Goal: Transaction & Acquisition: Purchase product/service

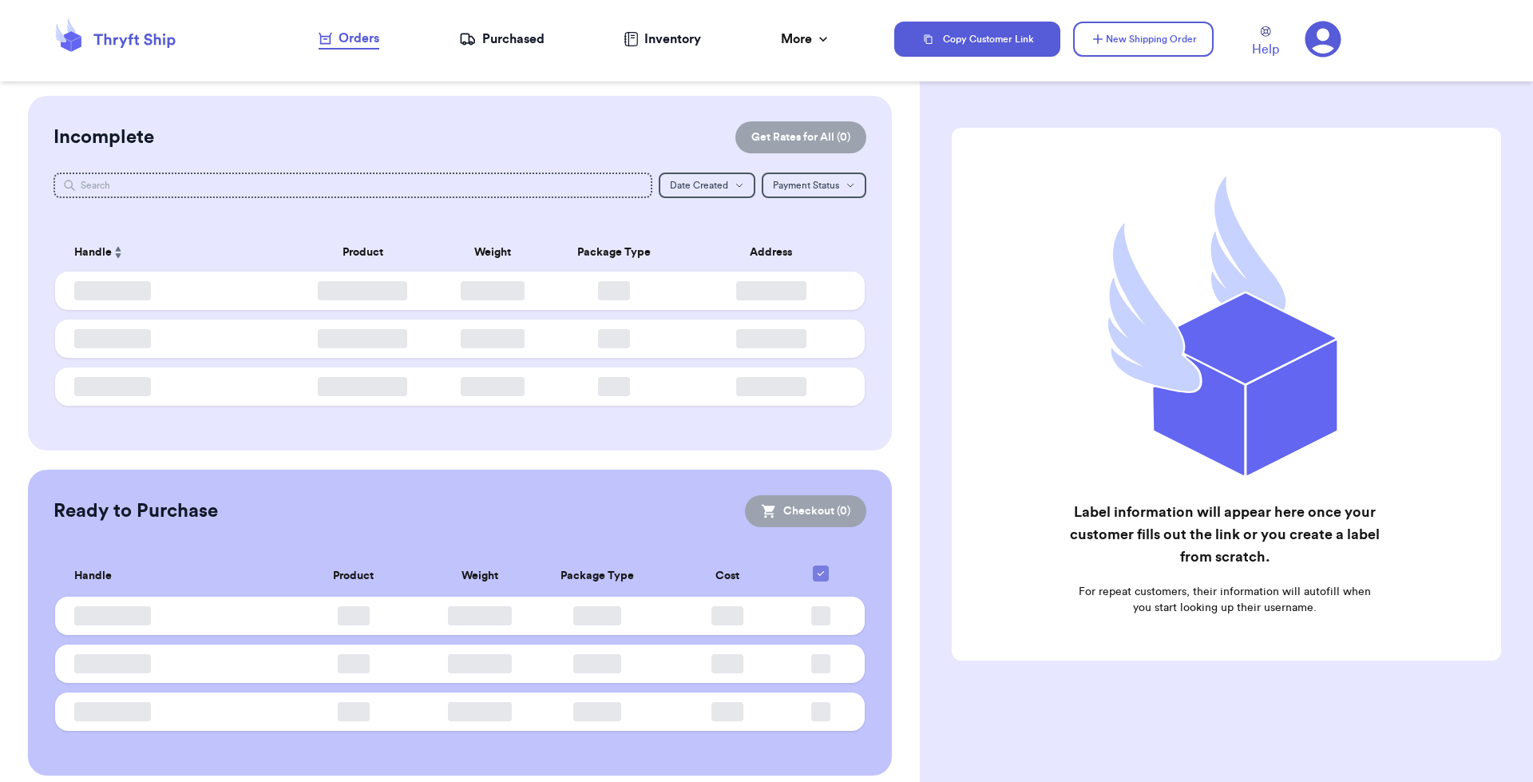
checkbox input "false"
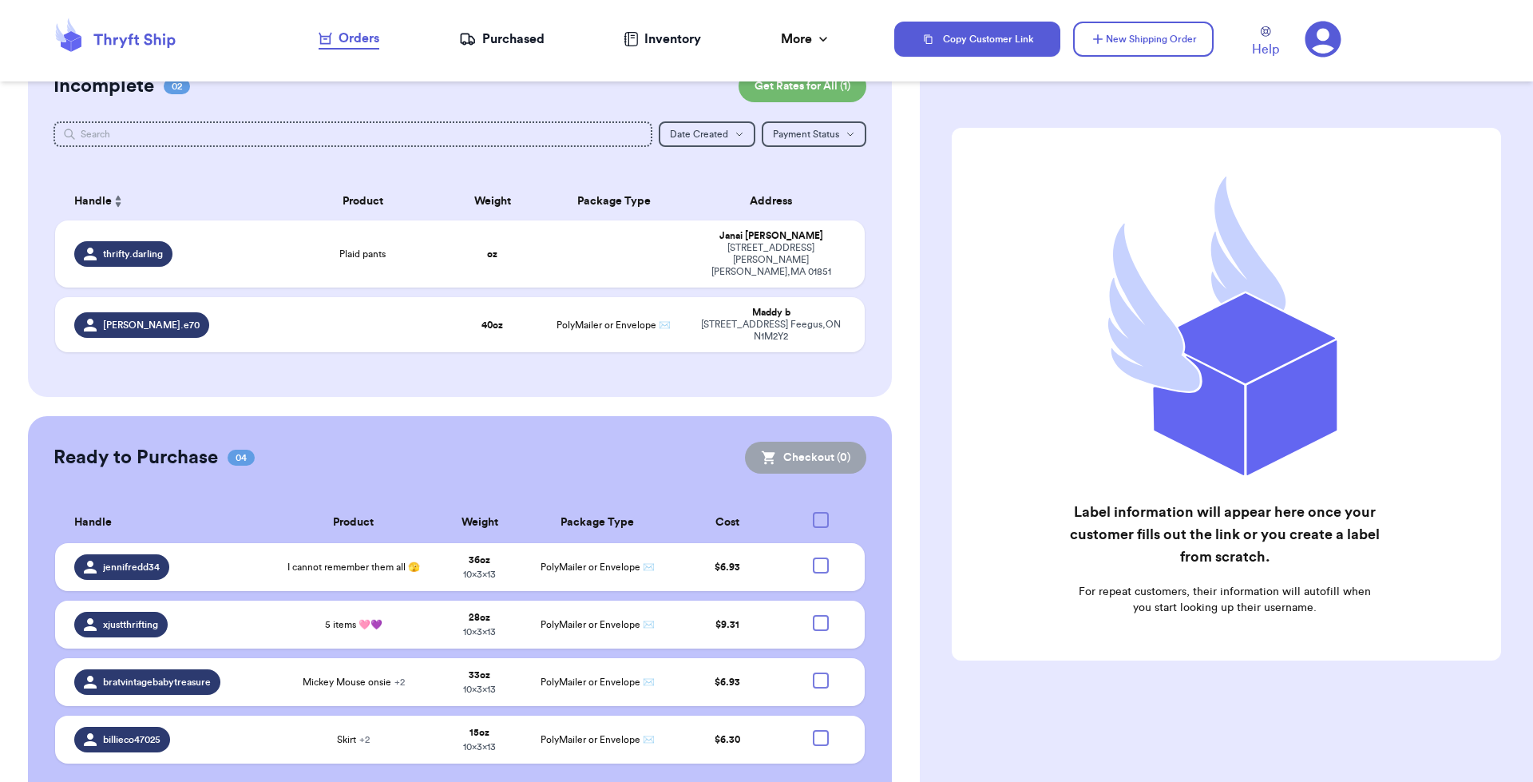
scroll to position [85, 0]
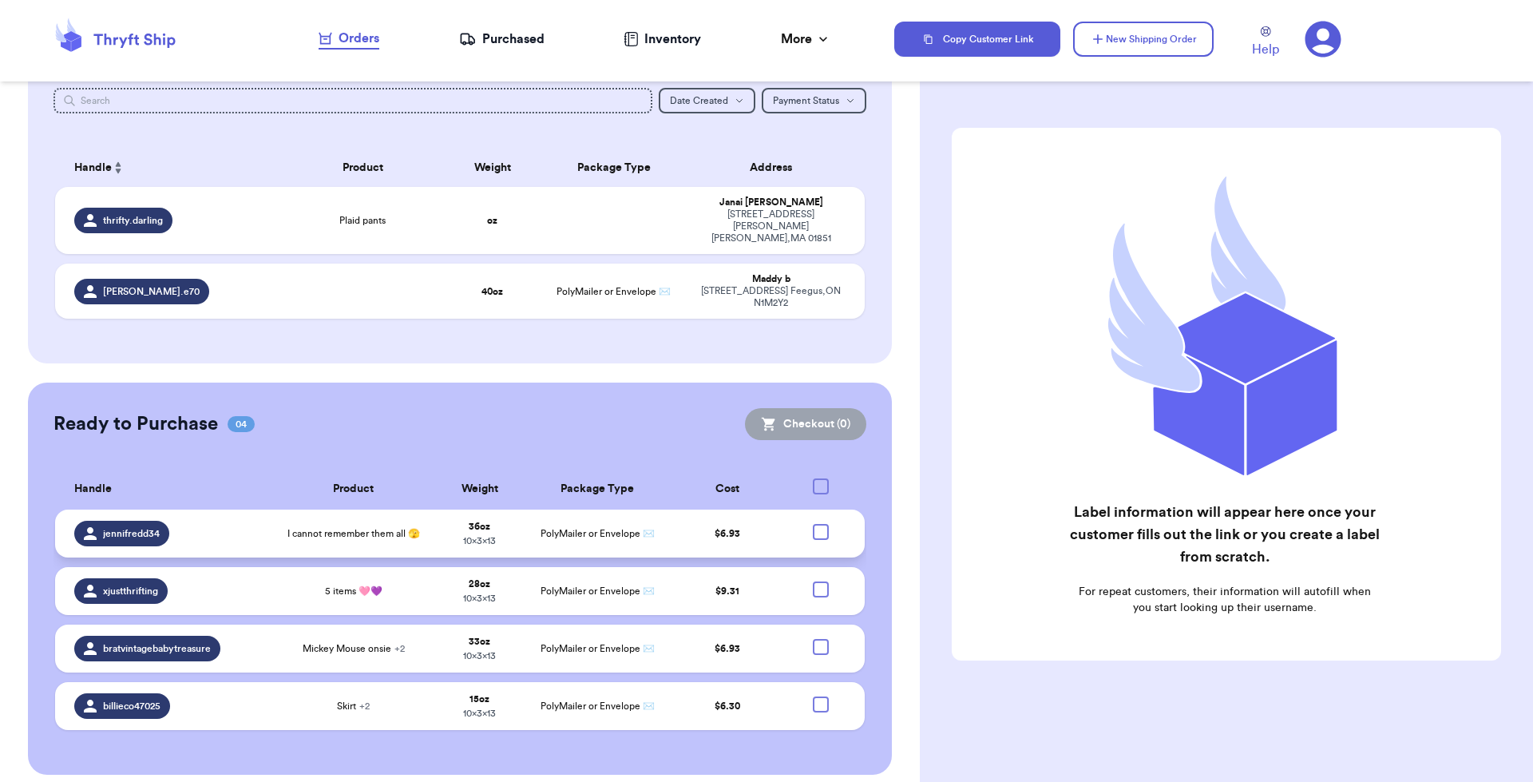
click at [813, 524] on div at bounding box center [821, 532] width 16 height 16
click at [820, 523] on input "checkbox" at bounding box center [820, 523] width 1 height 1
checkbox input "true"
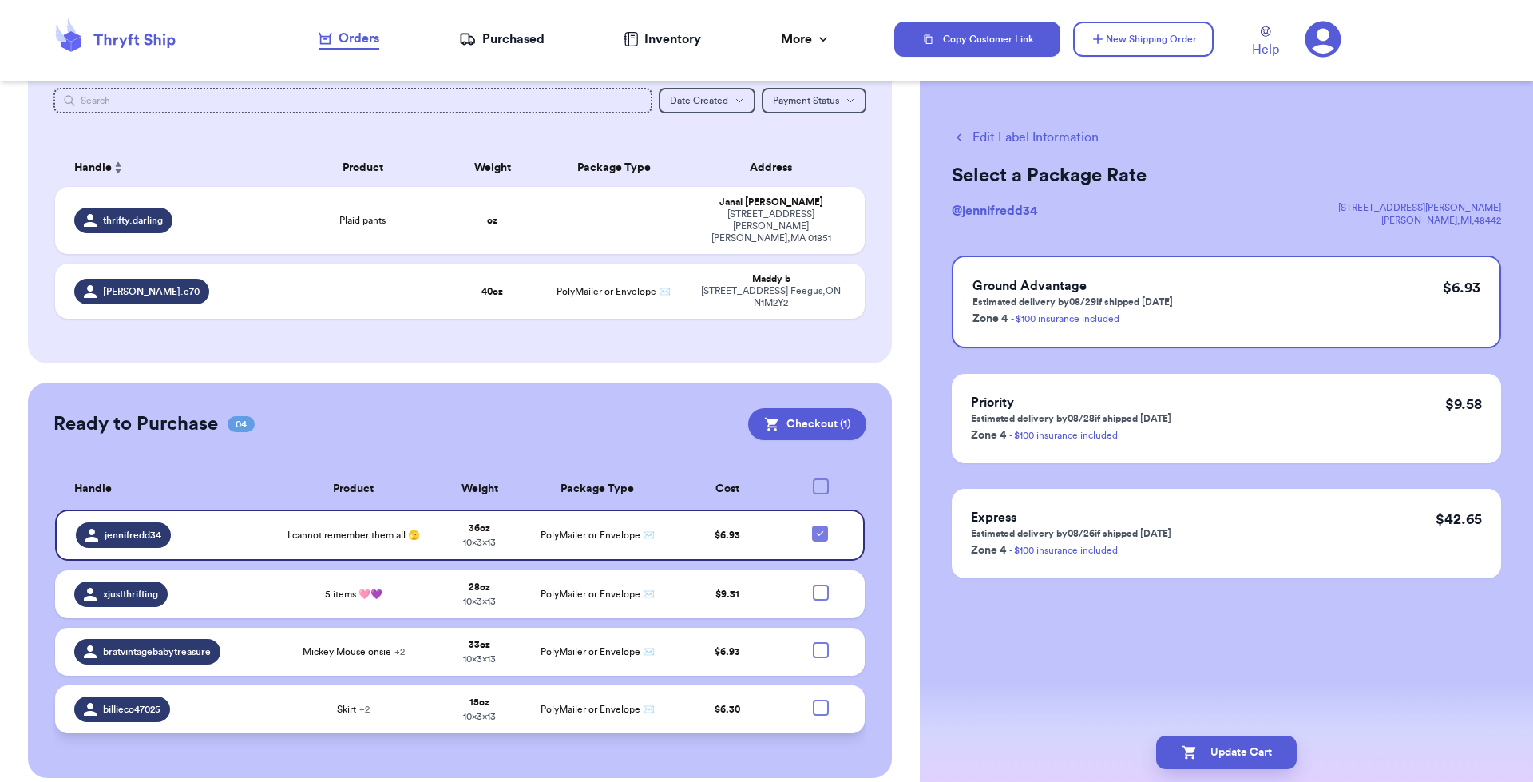
click at [813, 699] on div at bounding box center [821, 707] width 16 height 16
click at [820, 699] on input "checkbox" at bounding box center [820, 699] width 1 height 1
checkbox input "true"
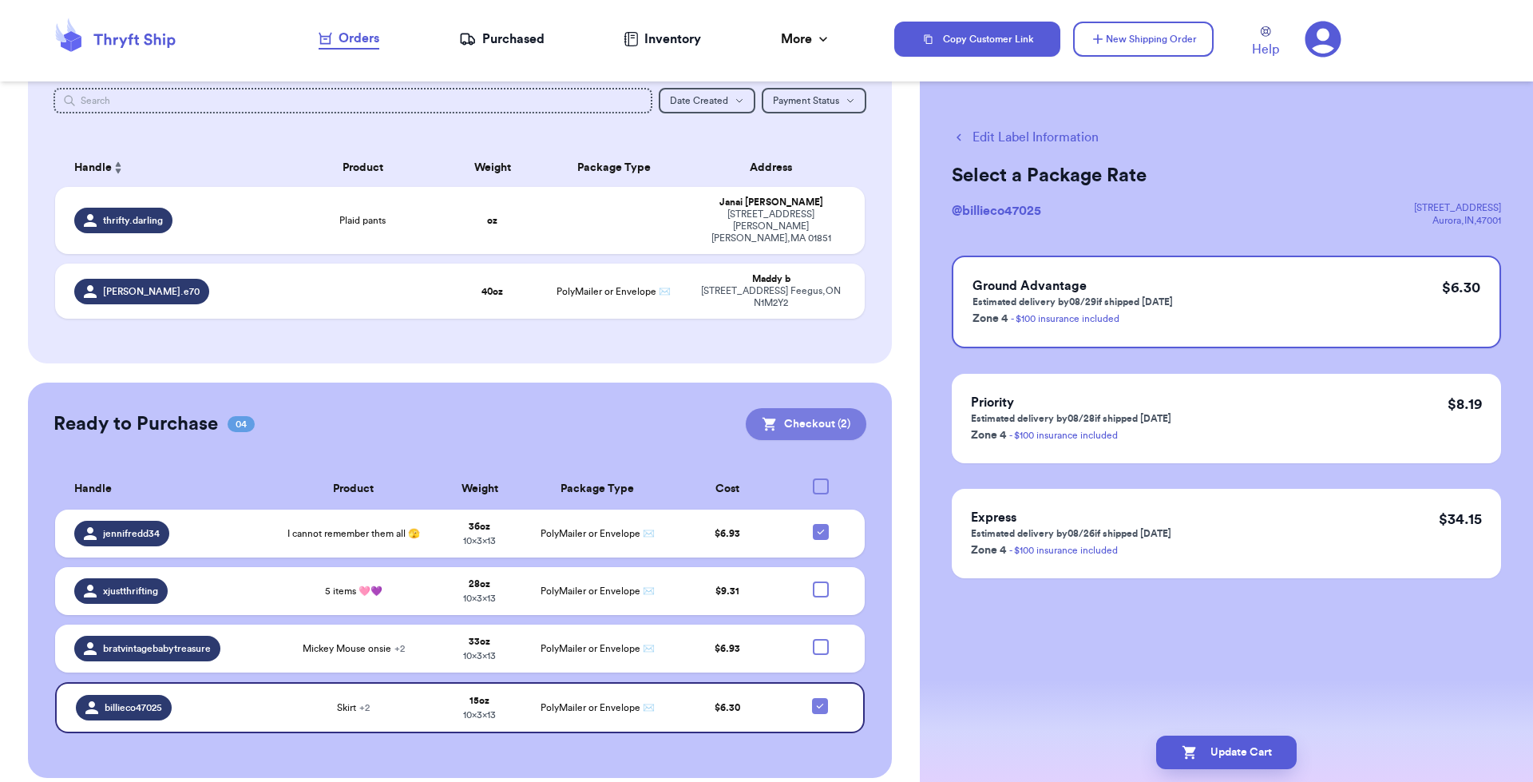
click at [807, 410] on button "Checkout ( 2 )" at bounding box center [806, 424] width 121 height 32
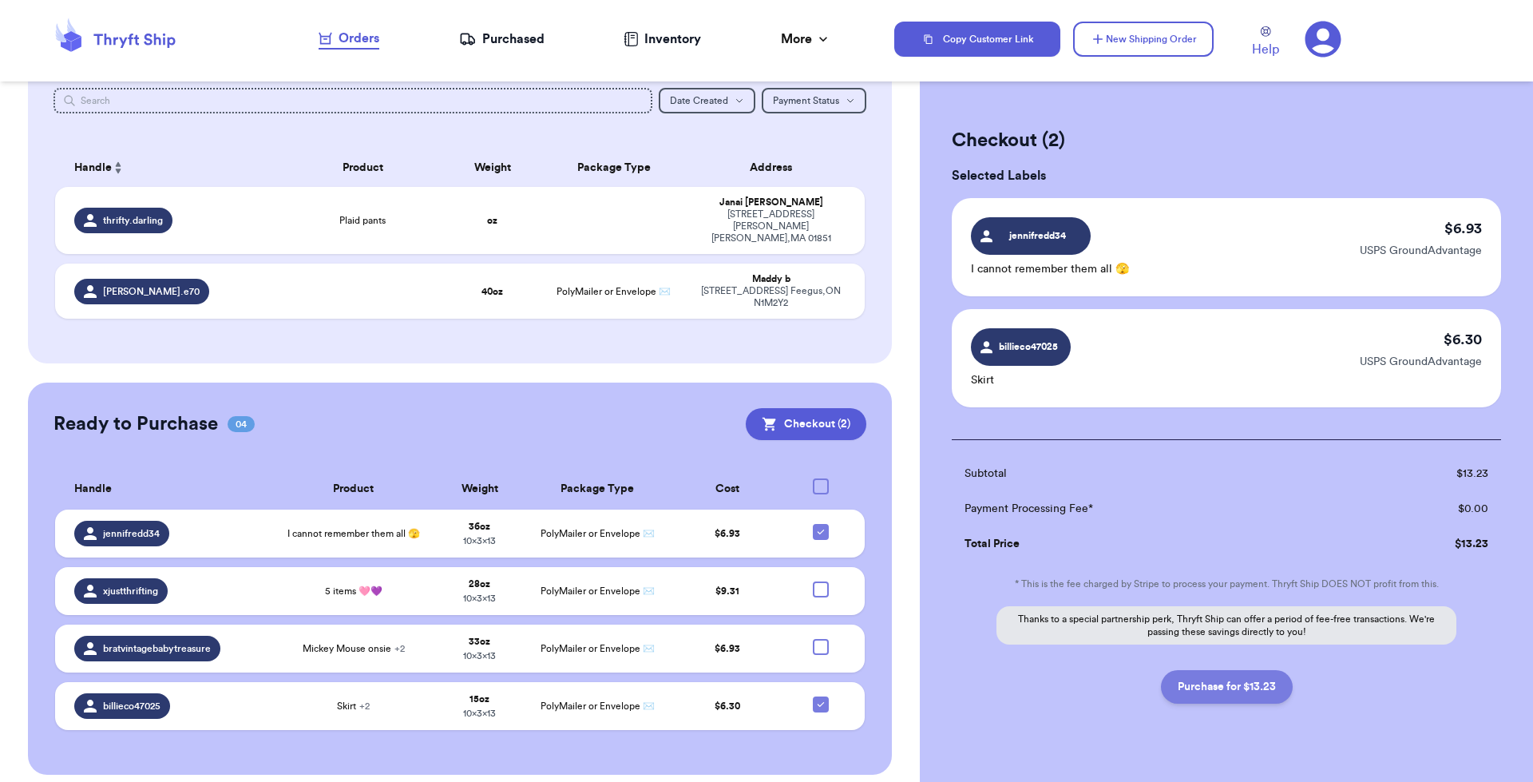
click at [1229, 687] on button "Purchase for $13.23" at bounding box center [1227, 687] width 132 height 34
checkbox input "false"
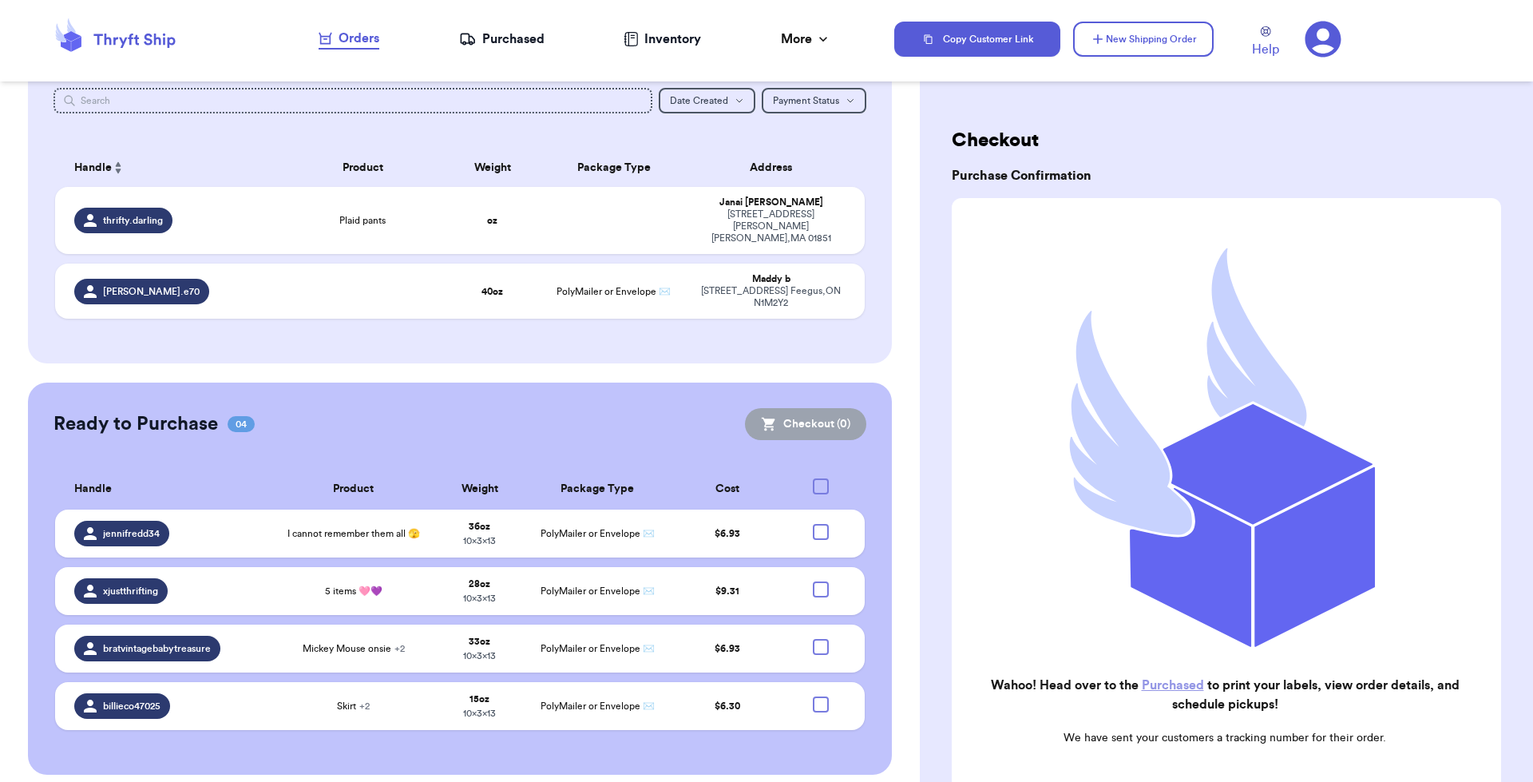
scroll to position [0, 0]
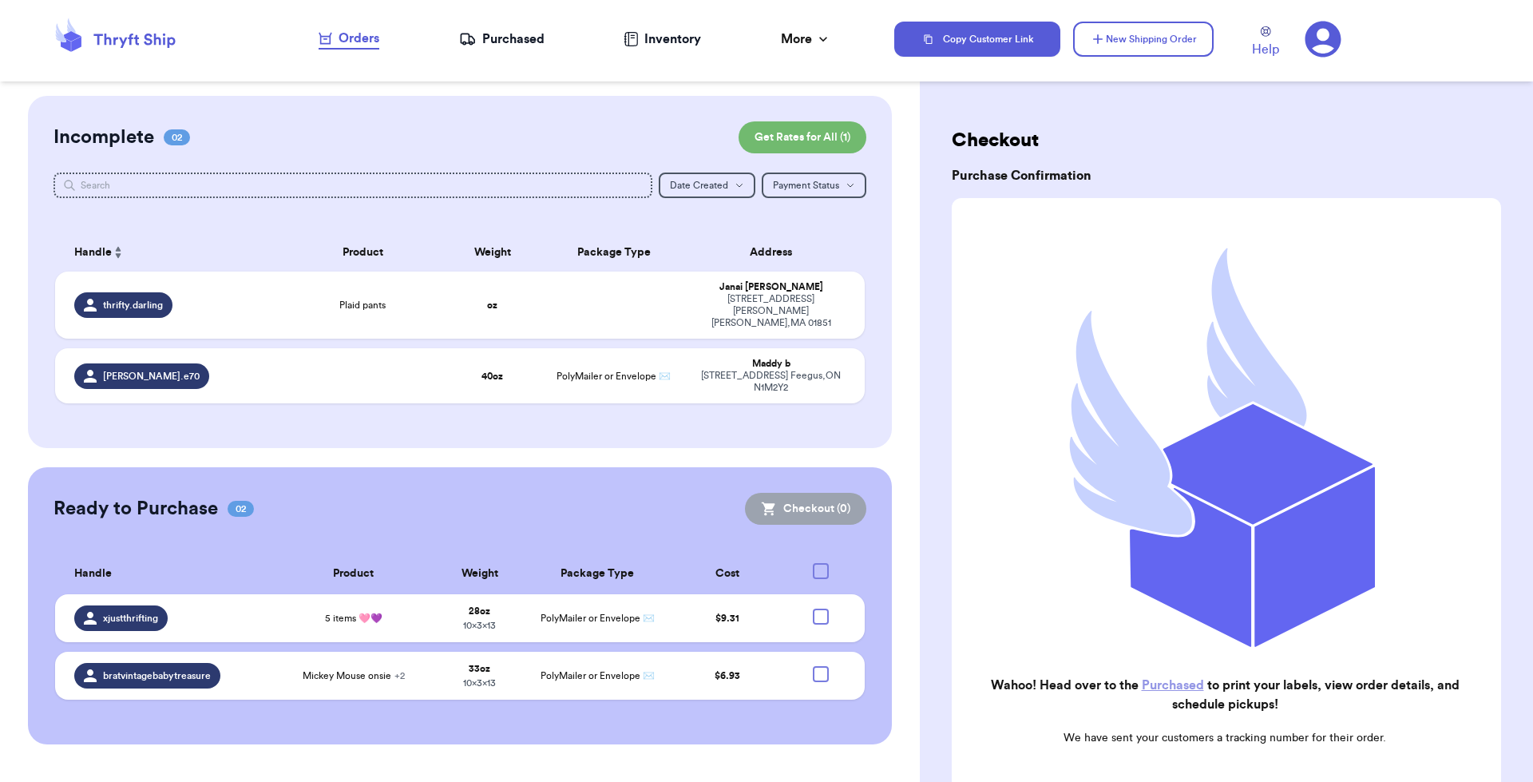
click at [514, 44] on div "Purchased" at bounding box center [501, 39] width 85 height 19
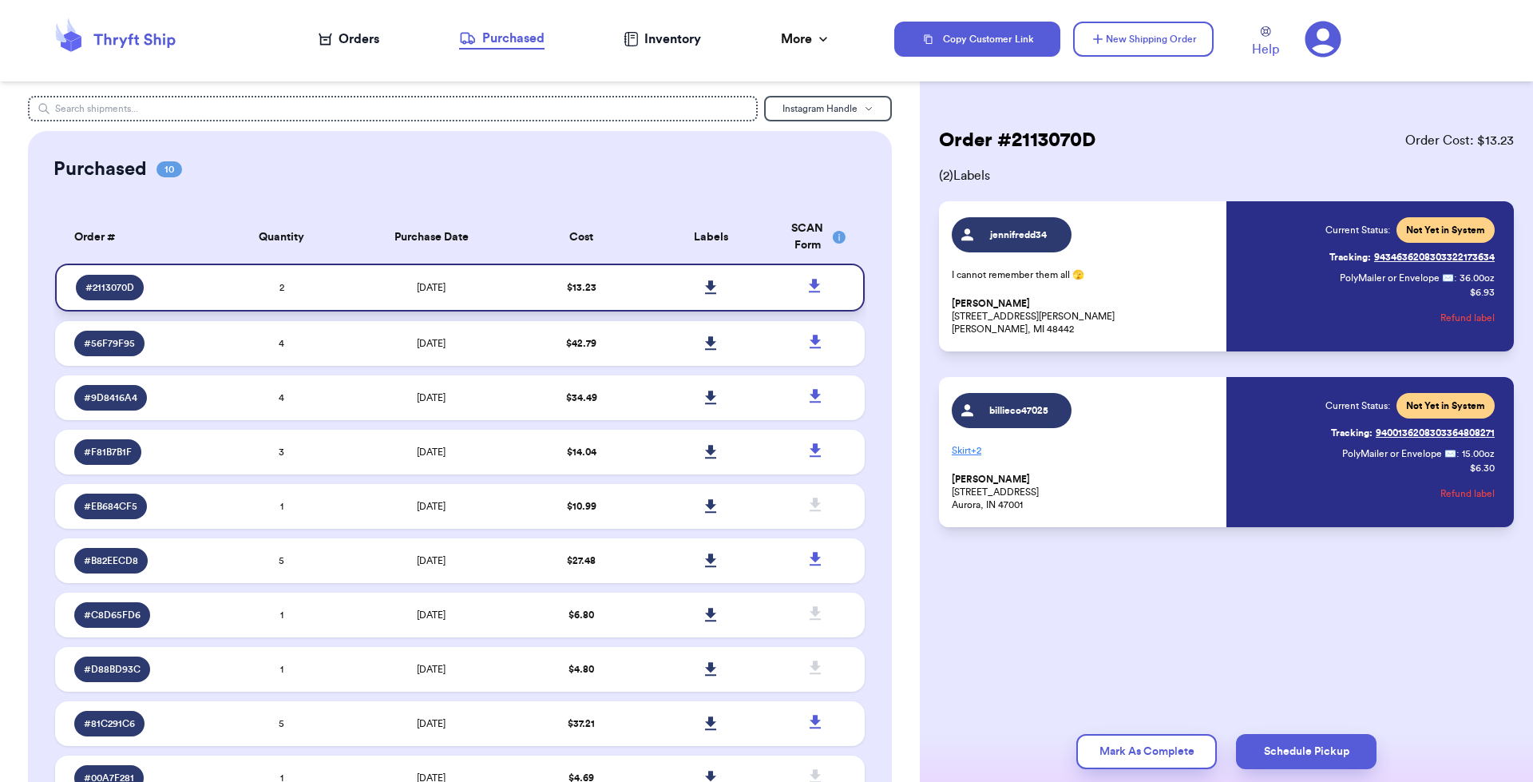
click at [705, 283] on icon at bounding box center [711, 287] width 12 height 14
